Goal: Download file/media

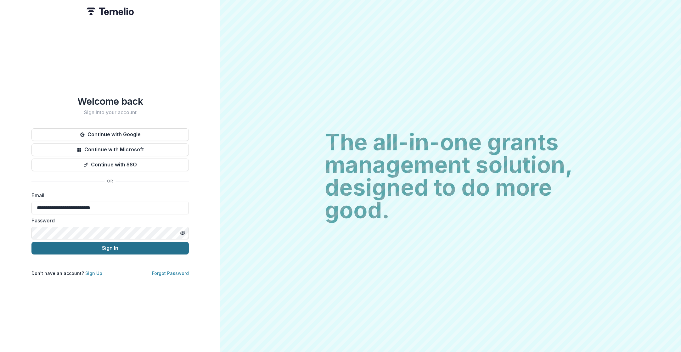
click at [141, 243] on button "Sign In" at bounding box center [109, 248] width 157 height 13
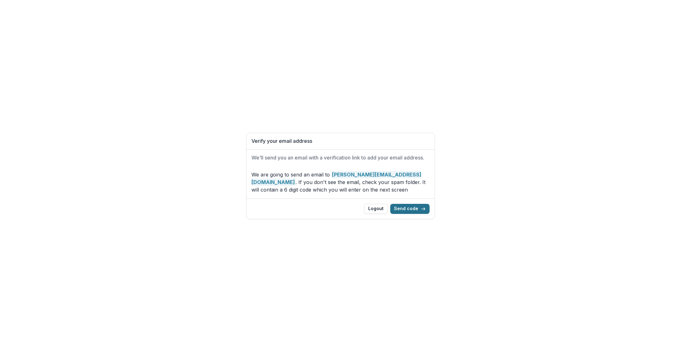
click at [416, 207] on button "Send code" at bounding box center [409, 209] width 39 height 10
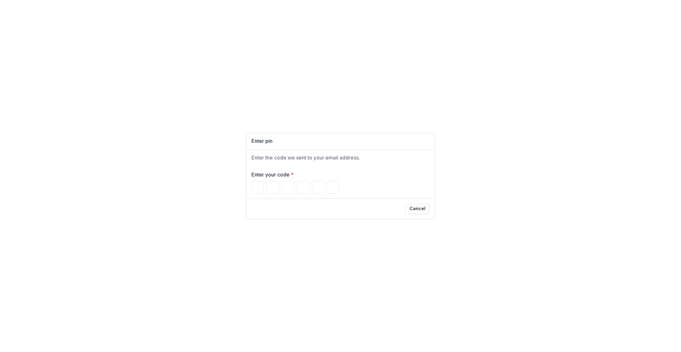
type input "*"
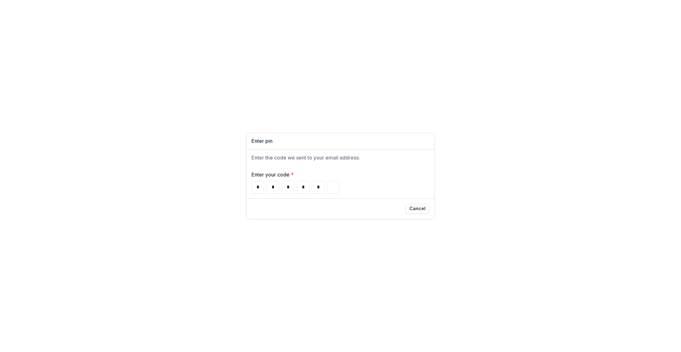
type input "*"
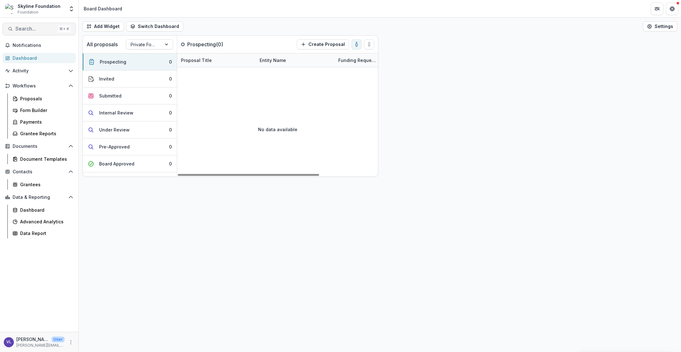
click at [45, 30] on span "Search..." at bounding box center [35, 29] width 40 height 6
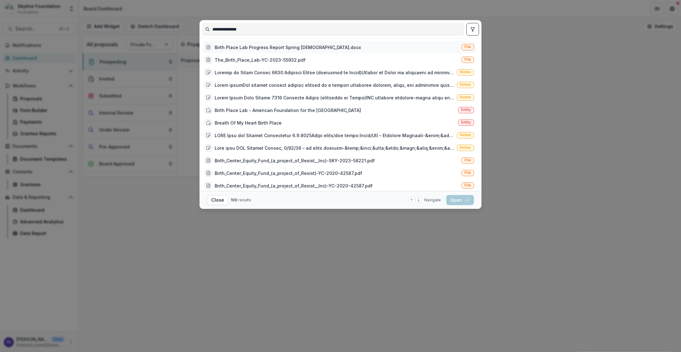
type input "**********"
click at [245, 46] on div "Birth Place Lab Progress Report Spring [DEMOGRAPHIC_DATA].docx" at bounding box center [288, 47] width 146 height 7
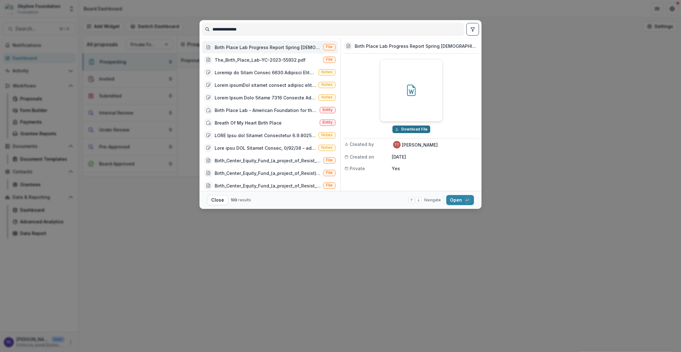
click at [409, 129] on button "Download File" at bounding box center [411, 130] width 38 height 8
click at [269, 59] on div "The_Birth_Place_Lab-YC-2023-55932.pdf" at bounding box center [260, 60] width 91 height 7
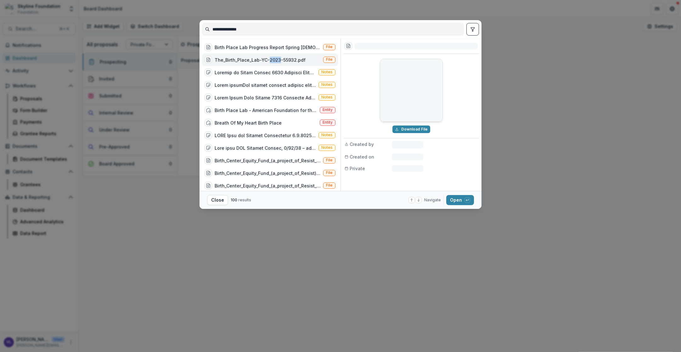
click at [269, 59] on div "The_Birth_Place_Lab-YC-2023-55932.pdf" at bounding box center [260, 60] width 91 height 7
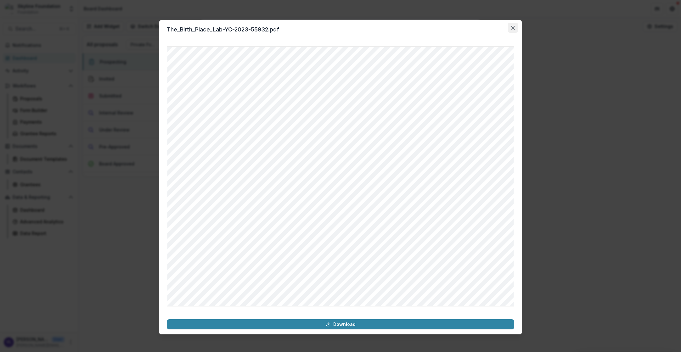
click at [512, 28] on icon "Close" at bounding box center [513, 28] width 4 height 4
